Goal: Task Accomplishment & Management: Use online tool/utility

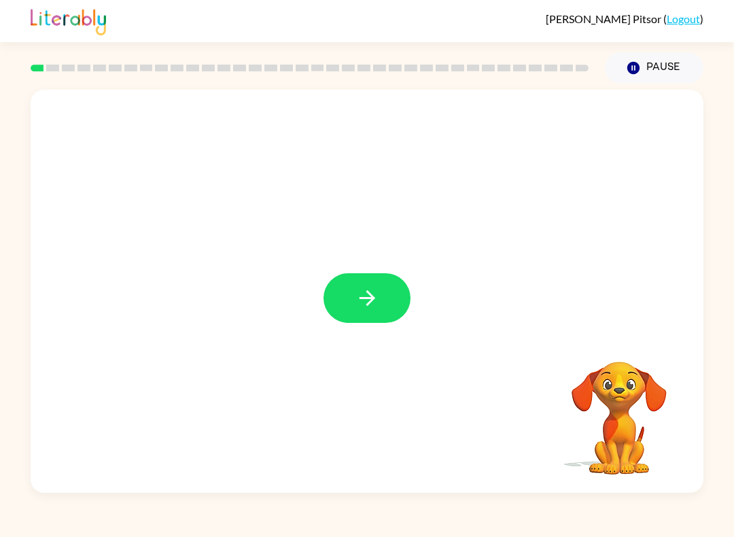
click at [357, 305] on icon "button" at bounding box center [368, 298] width 24 height 24
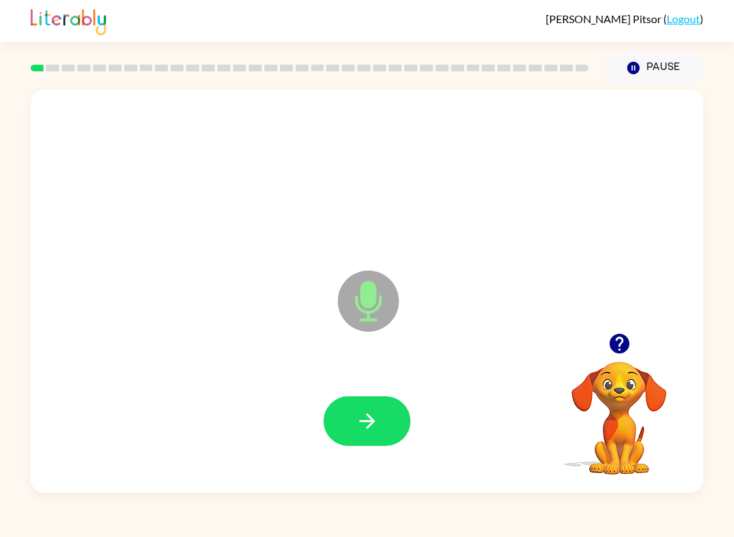
click at [360, 409] on button "button" at bounding box center [367, 421] width 87 height 50
click at [377, 419] on icon "button" at bounding box center [368, 421] width 24 height 24
click at [375, 423] on icon "button" at bounding box center [368, 421] width 24 height 24
click at [378, 428] on icon "button" at bounding box center [368, 421] width 24 height 24
click at [367, 430] on icon "button" at bounding box center [368, 421] width 24 height 24
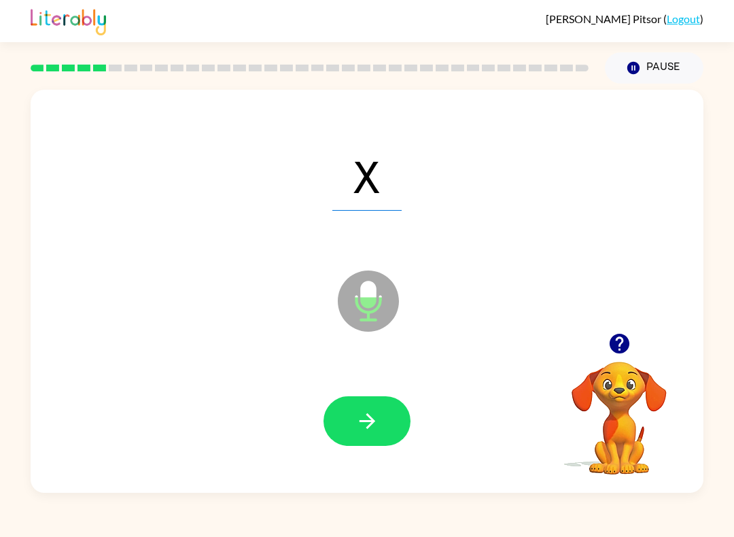
click at [385, 433] on button "button" at bounding box center [367, 421] width 87 height 50
click at [381, 435] on button "button" at bounding box center [367, 421] width 87 height 50
click at [366, 424] on icon "button" at bounding box center [368, 421] width 24 height 24
click at [363, 428] on icon "button" at bounding box center [368, 421] width 24 height 24
click at [379, 441] on button "button" at bounding box center [367, 421] width 87 height 50
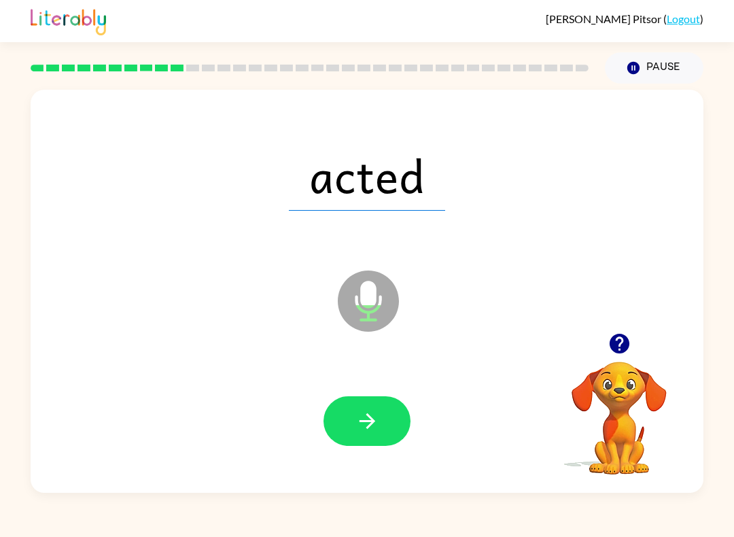
click at [372, 426] on icon "button" at bounding box center [368, 421] width 24 height 24
click at [375, 411] on icon "button" at bounding box center [368, 421] width 24 height 24
click at [378, 423] on icon "button" at bounding box center [368, 421] width 24 height 24
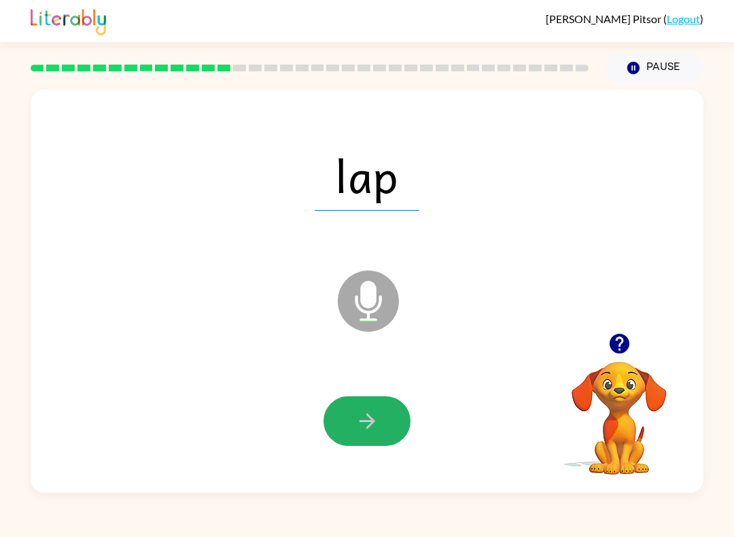
click at [377, 429] on icon "button" at bounding box center [368, 421] width 24 height 24
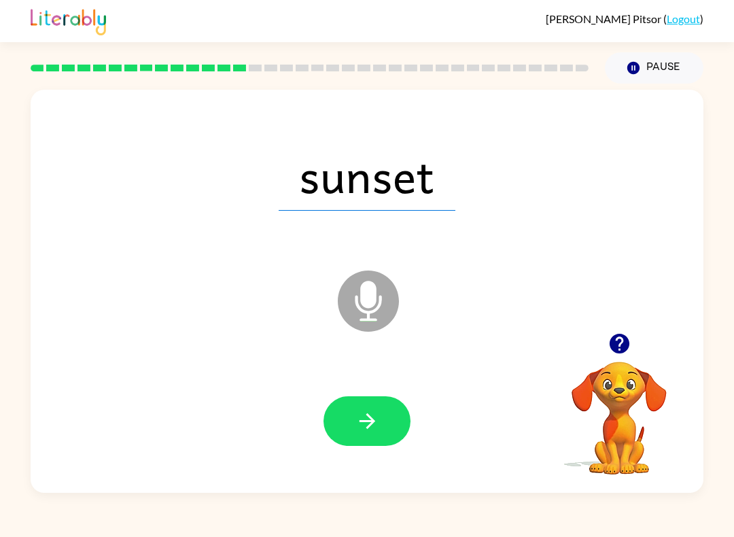
click at [365, 431] on icon "button" at bounding box center [368, 421] width 24 height 24
click at [397, 433] on button "button" at bounding box center [367, 421] width 87 height 50
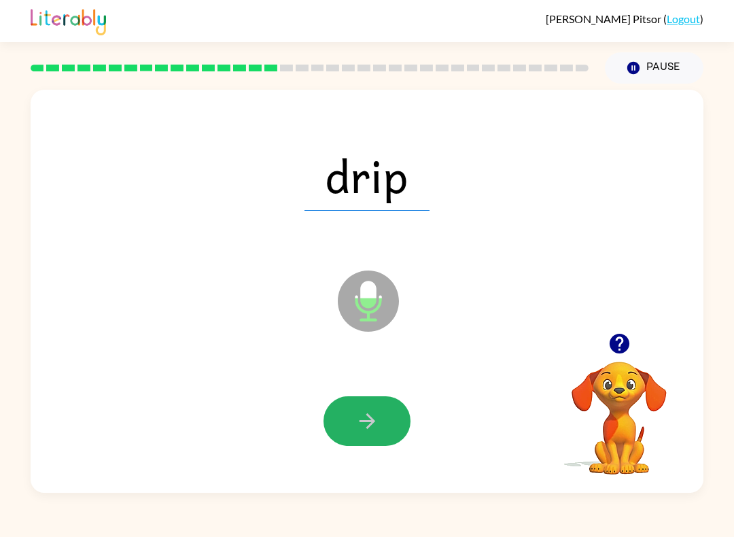
click at [386, 426] on button "button" at bounding box center [367, 421] width 87 height 50
click at [369, 427] on icon "button" at bounding box center [367, 421] width 16 height 16
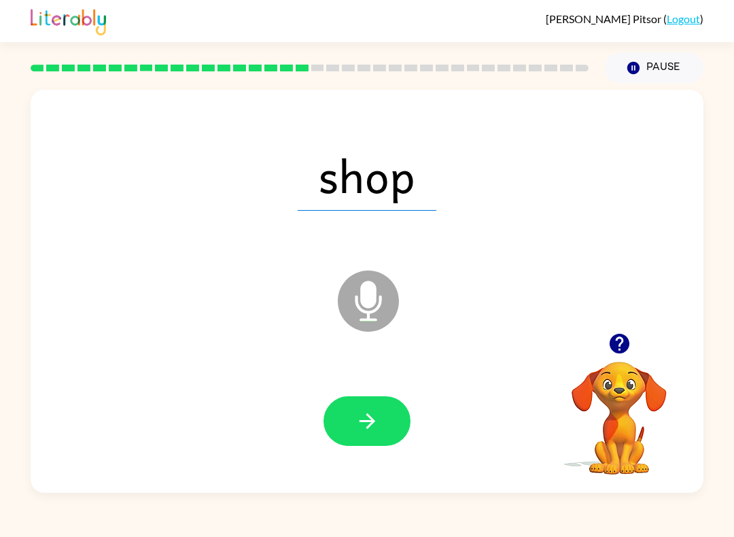
click at [362, 421] on icon "button" at bounding box center [368, 421] width 24 height 24
click at [383, 435] on button "button" at bounding box center [367, 421] width 87 height 50
click at [356, 428] on icon "button" at bounding box center [368, 421] width 24 height 24
click at [379, 437] on button "button" at bounding box center [367, 421] width 87 height 50
click at [375, 436] on button "button" at bounding box center [367, 421] width 87 height 50
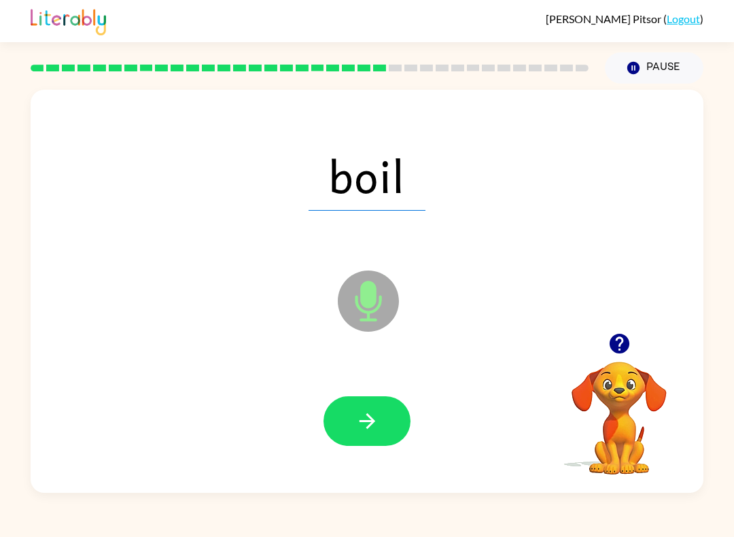
click at [367, 435] on button "button" at bounding box center [367, 421] width 87 height 50
click at [370, 418] on icon "button" at bounding box center [367, 421] width 16 height 16
click at [363, 422] on icon "button" at bounding box center [367, 421] width 16 height 16
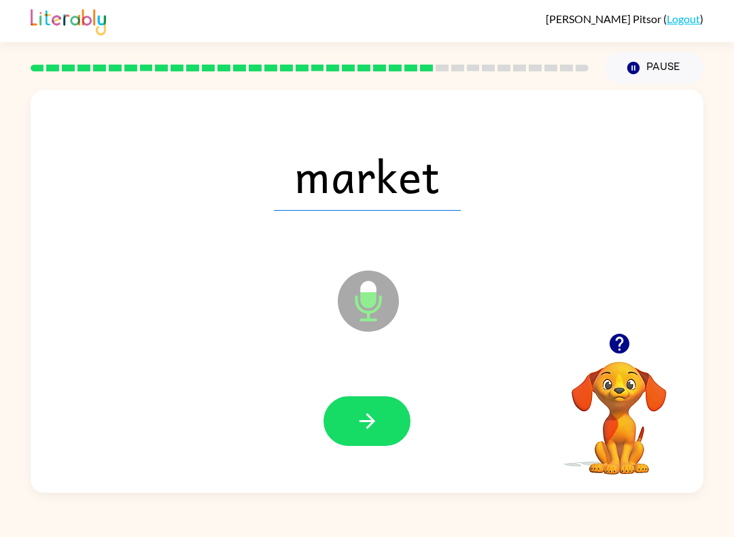
click at [382, 423] on button "button" at bounding box center [367, 421] width 87 height 50
click at [360, 419] on icon "button" at bounding box center [368, 421] width 24 height 24
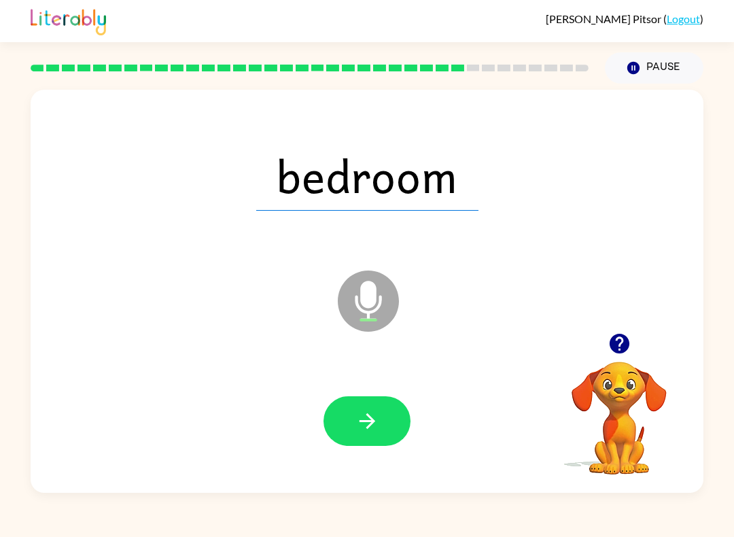
click at [373, 431] on icon "button" at bounding box center [368, 421] width 24 height 24
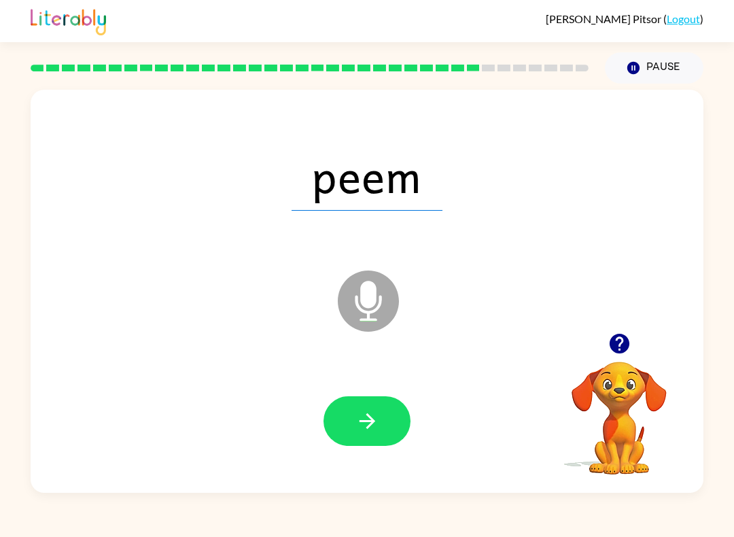
click at [379, 428] on icon "button" at bounding box center [368, 421] width 24 height 24
click at [352, 405] on button "button" at bounding box center [367, 421] width 87 height 50
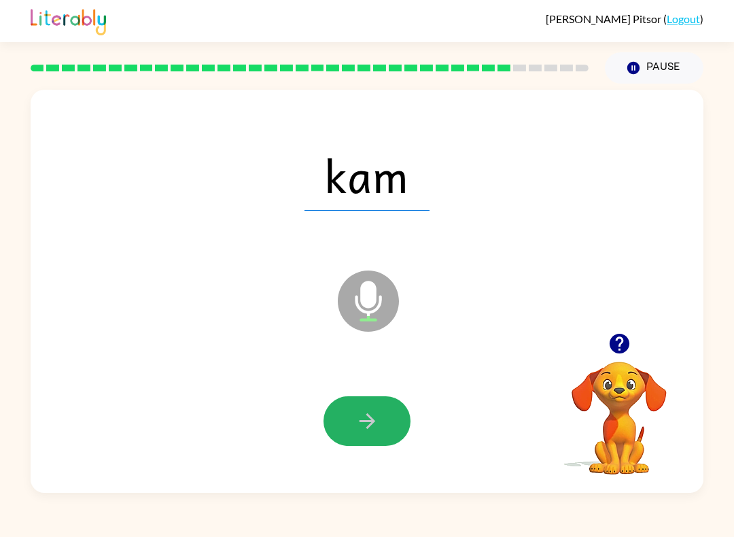
click at [380, 411] on button "button" at bounding box center [367, 421] width 87 height 50
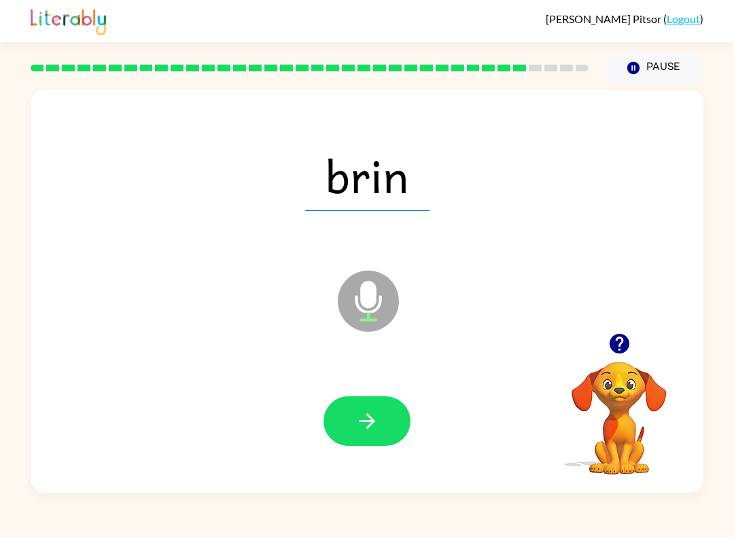
click at [377, 416] on icon "button" at bounding box center [368, 421] width 24 height 24
click at [376, 443] on button "button" at bounding box center [367, 421] width 87 height 50
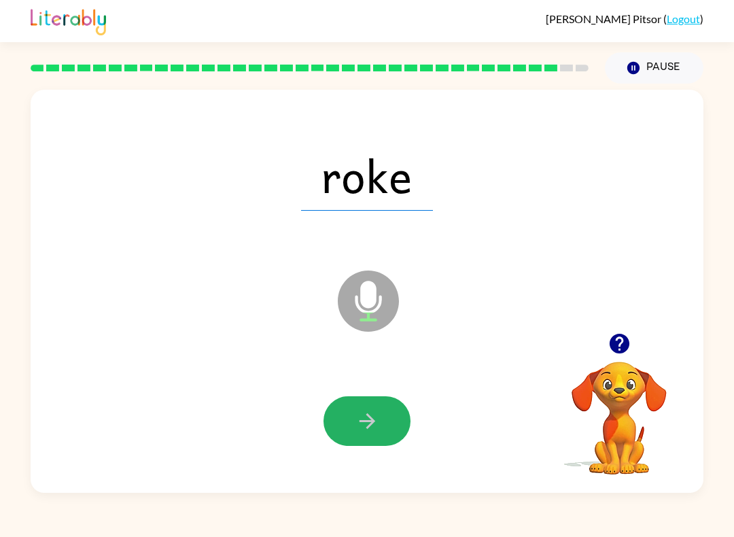
click at [379, 425] on icon "button" at bounding box center [368, 421] width 24 height 24
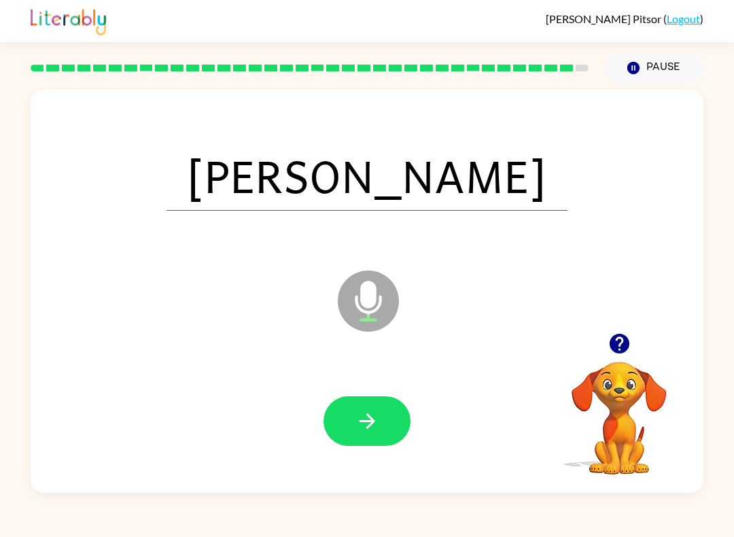
click at [371, 413] on icon "button" at bounding box center [368, 421] width 24 height 24
